Goal: Download file/media

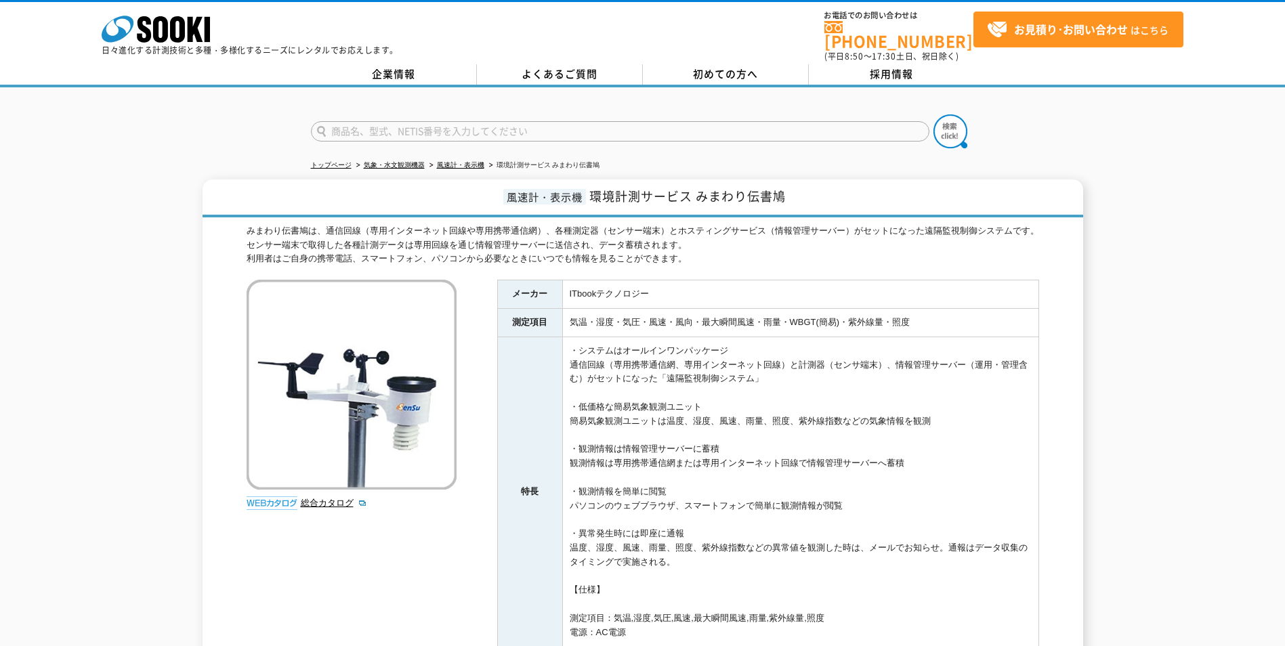
scroll to position [226, 0]
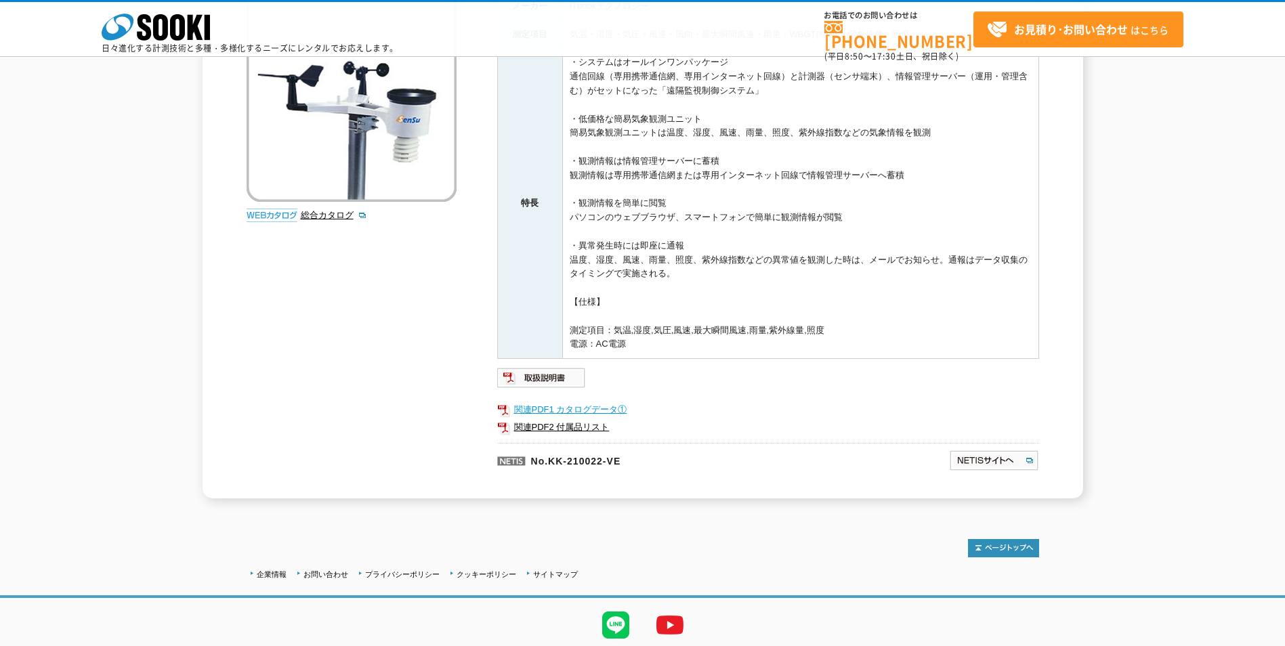
click at [562, 408] on link "関連PDF1 カタログデータ①" at bounding box center [768, 410] width 542 height 18
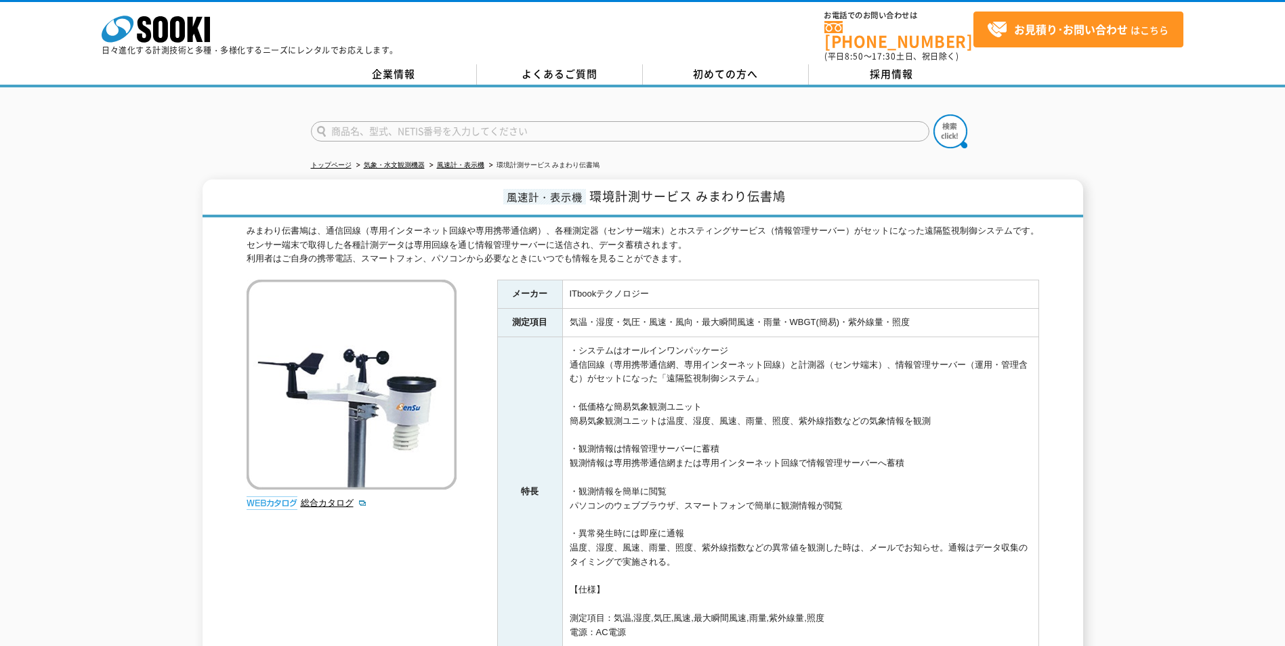
scroll to position [113, 0]
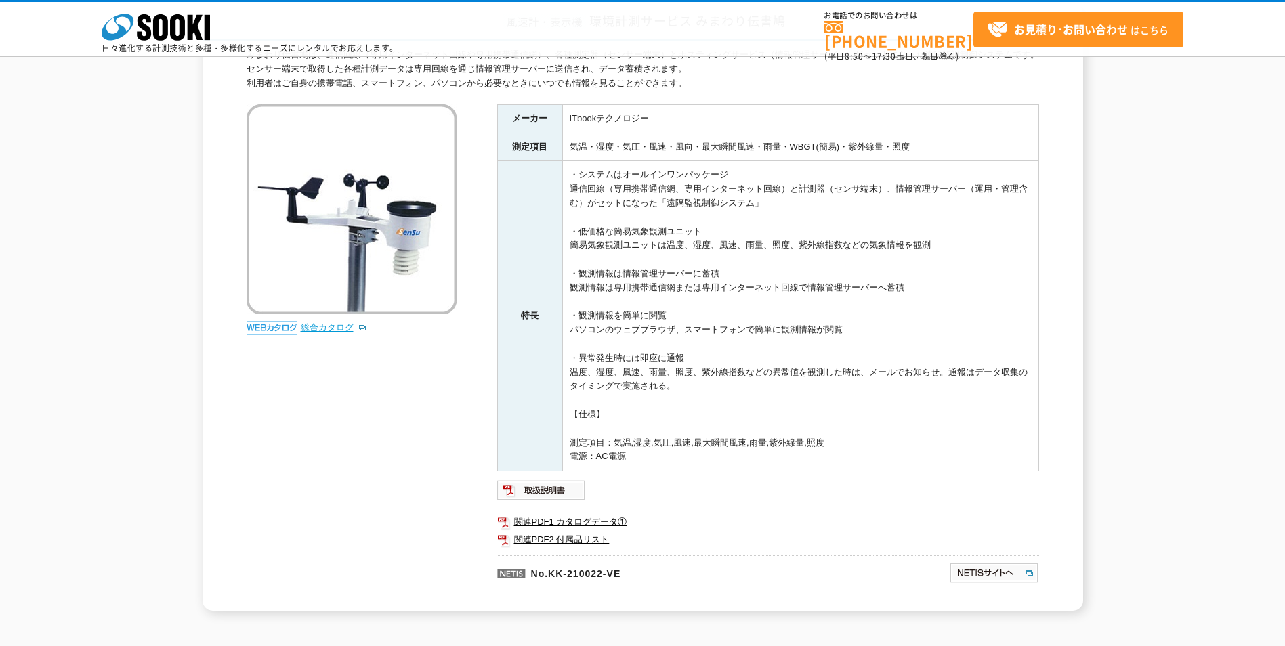
click at [339, 327] on link "総合カタログ" at bounding box center [334, 328] width 66 height 10
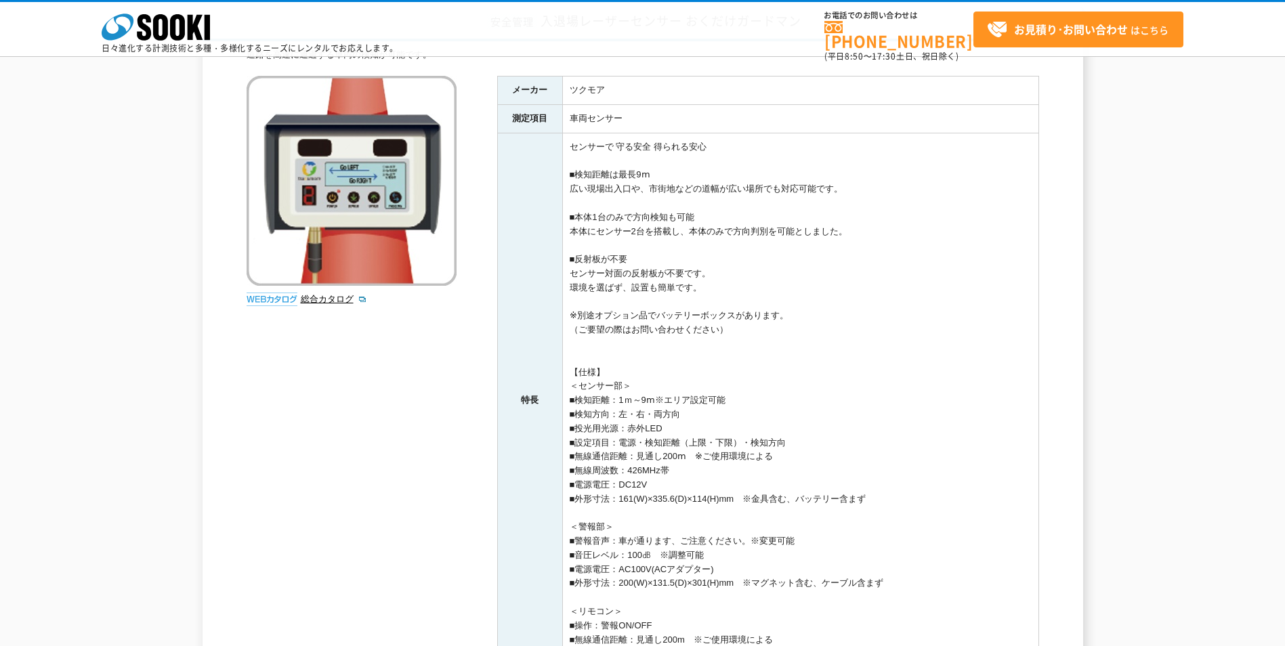
scroll to position [451, 0]
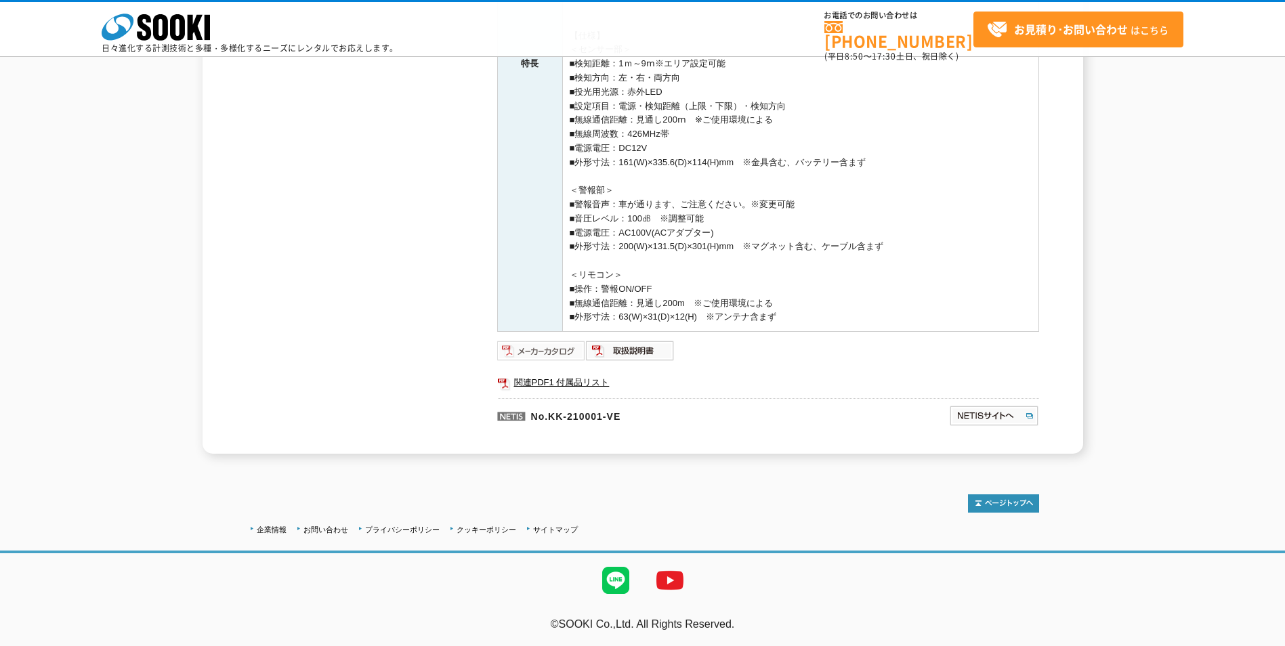
click at [556, 354] on img at bounding box center [541, 351] width 89 height 22
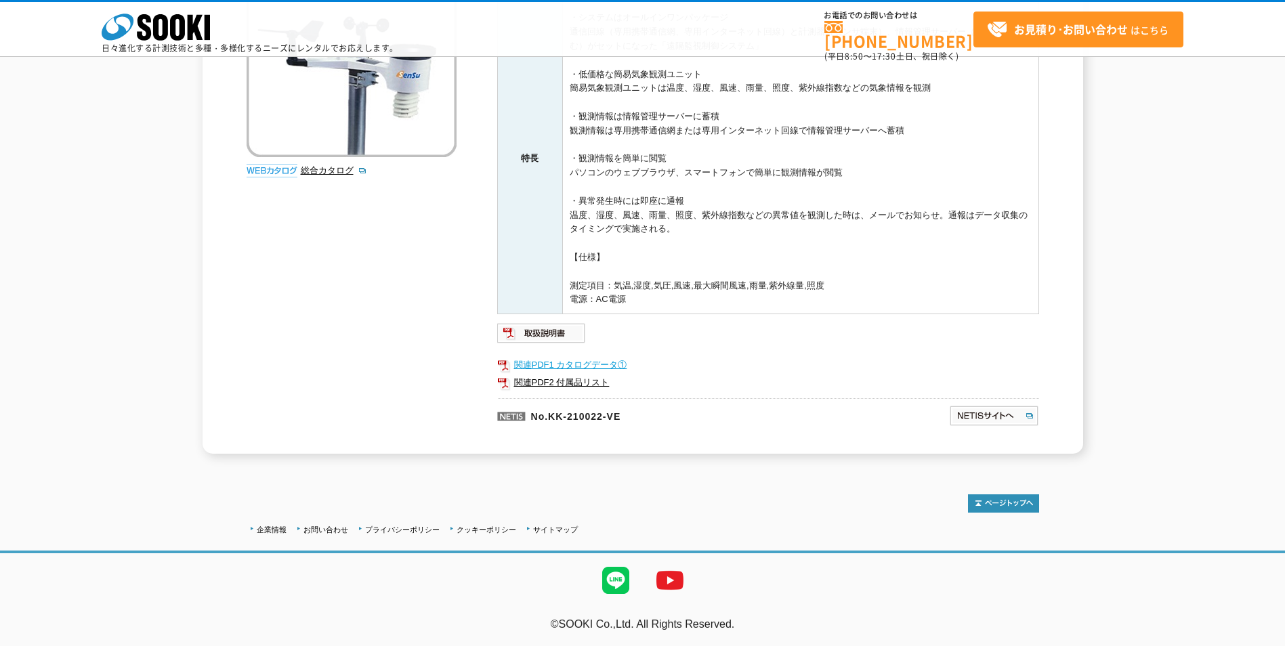
click at [581, 360] on link "関連PDF1 カタログデータ①" at bounding box center [768, 365] width 542 height 18
click at [552, 328] on img at bounding box center [541, 334] width 89 height 22
